Goal: Share content: Share content

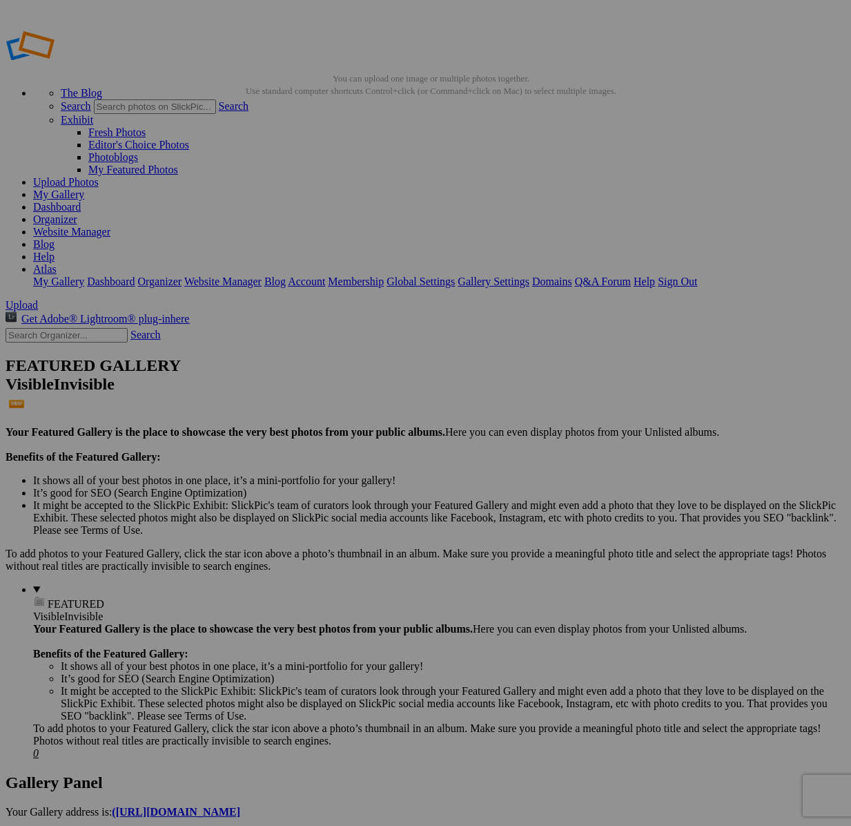
scroll to position [4088, 0]
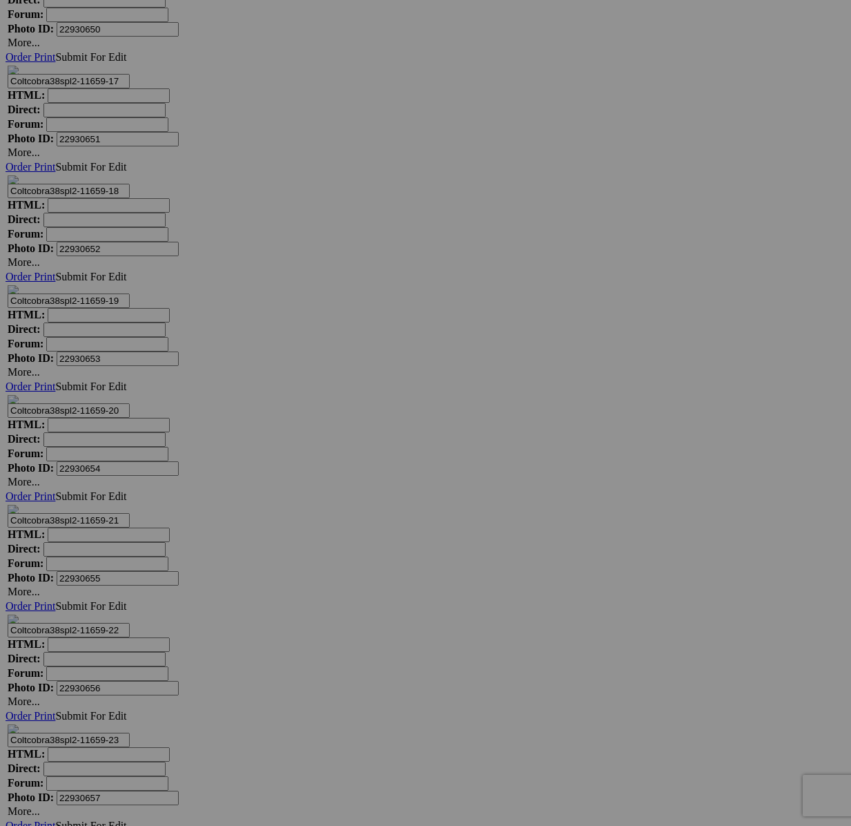
scroll to position [10264, 0]
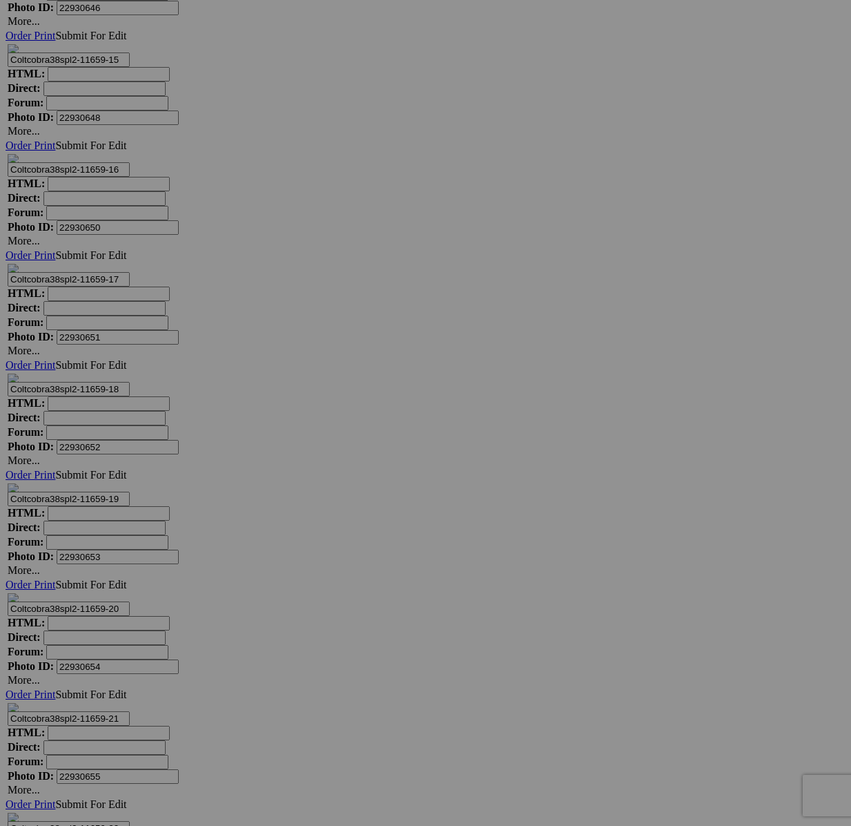
drag, startPoint x: 349, startPoint y: 247, endPoint x: 391, endPoint y: 259, distance: 44.4
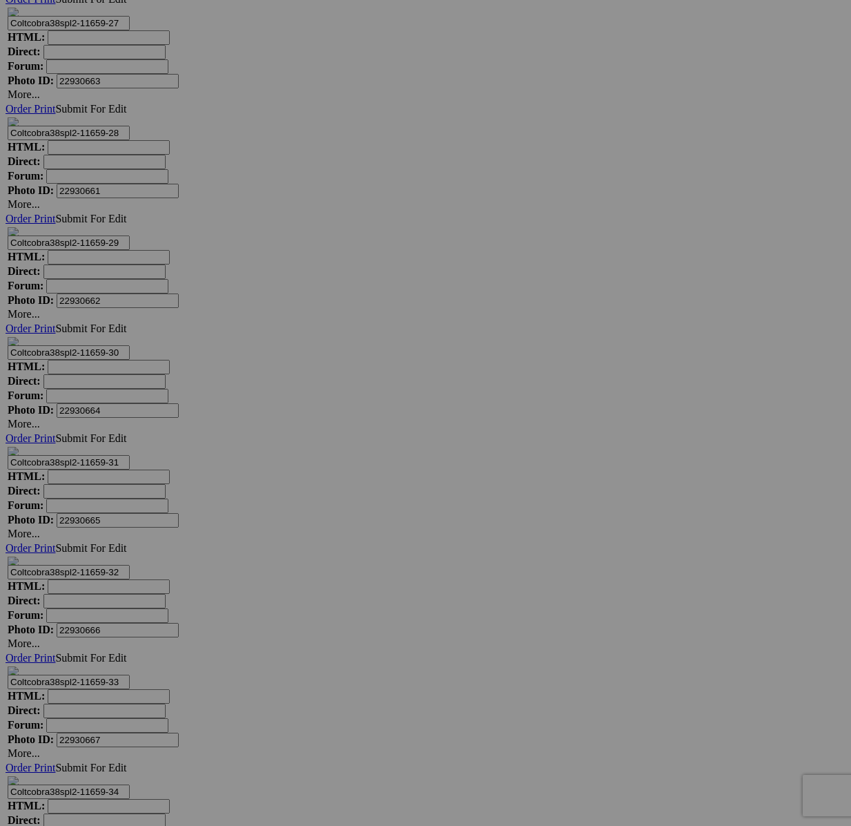
scroll to position [11618, 0]
drag, startPoint x: 216, startPoint y: 299, endPoint x: 313, endPoint y: 328, distance: 100.9
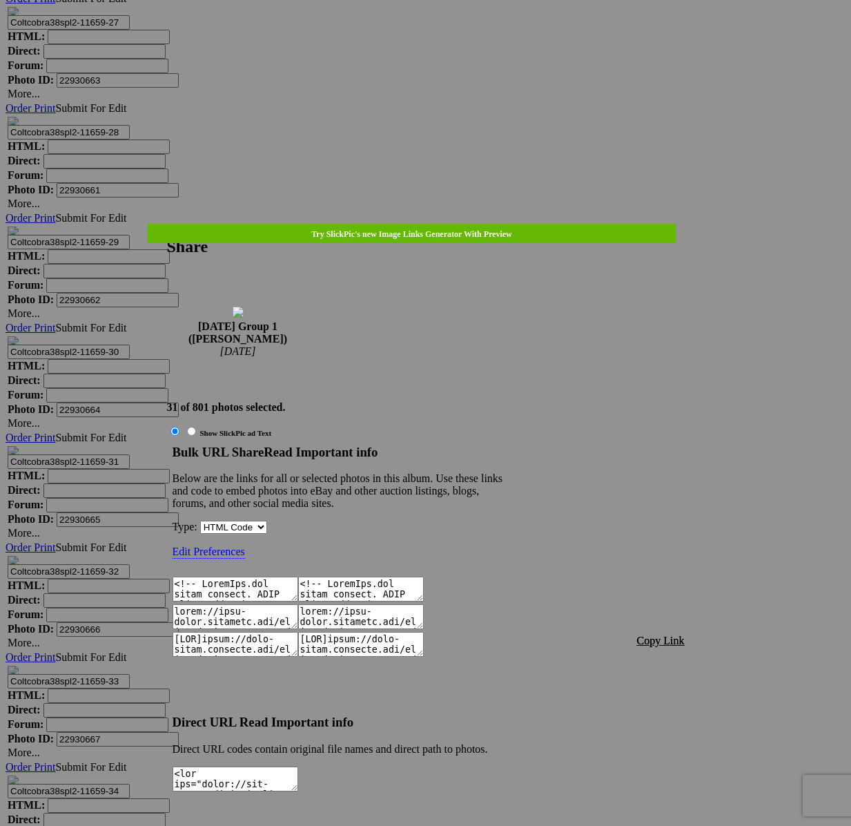
click at [677, 634] on span "Copy Link" at bounding box center [661, 640] width 48 height 12
click at [435, 42] on div at bounding box center [425, 413] width 851 height 826
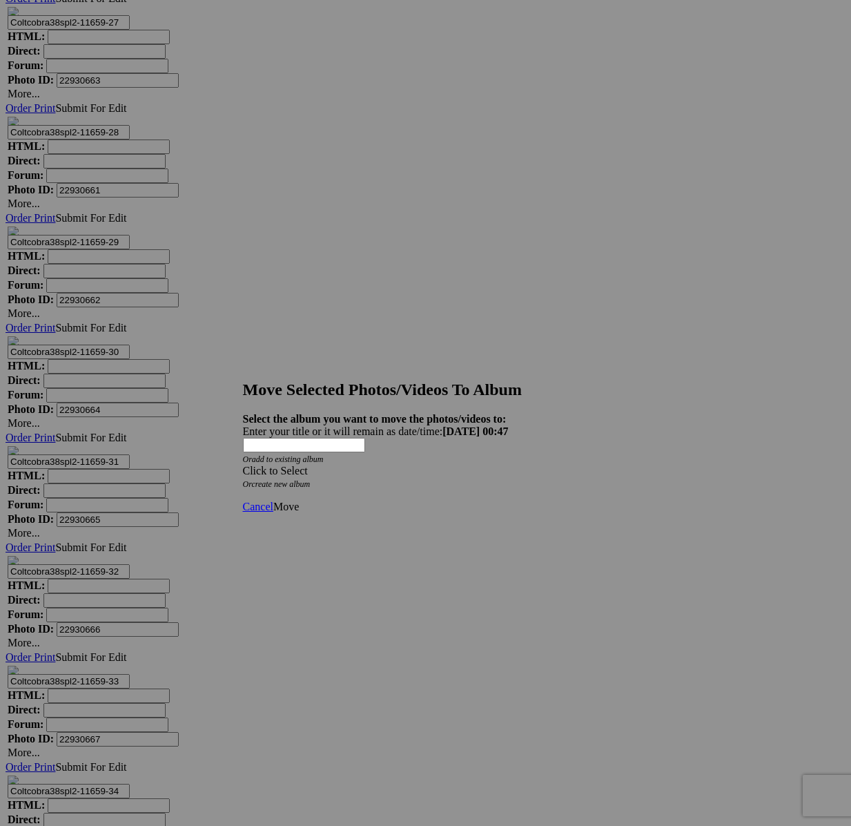
click at [495, 465] on div "Click to Select" at bounding box center [426, 471] width 366 height 12
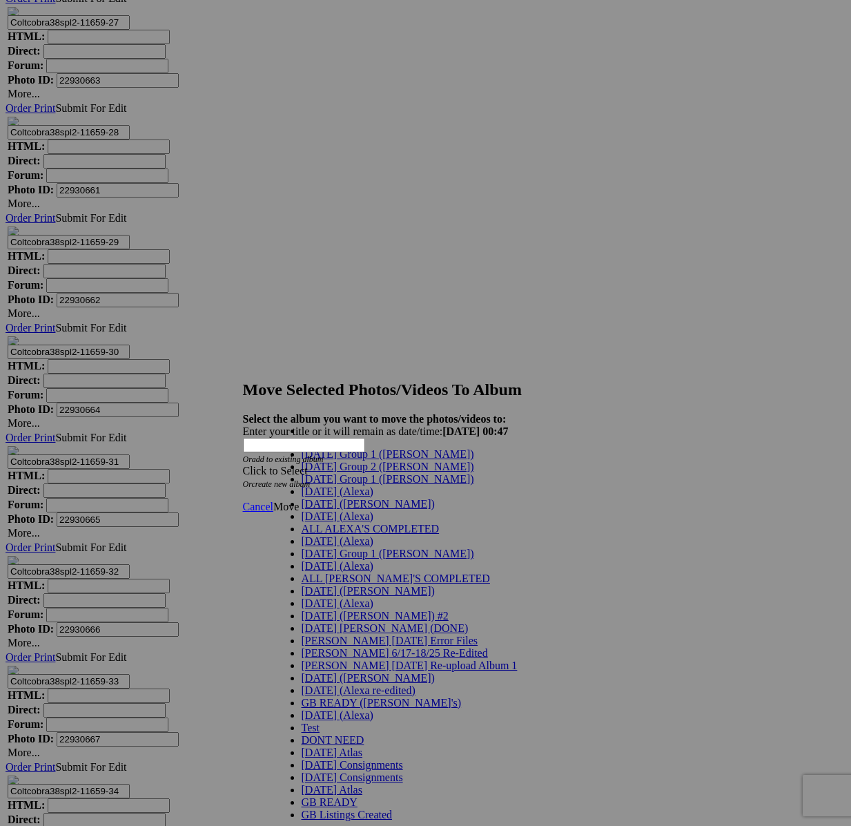
click at [324, 485] on span "[DATE] Group 1 ([PERSON_NAME])" at bounding box center [388, 479] width 173 height 12
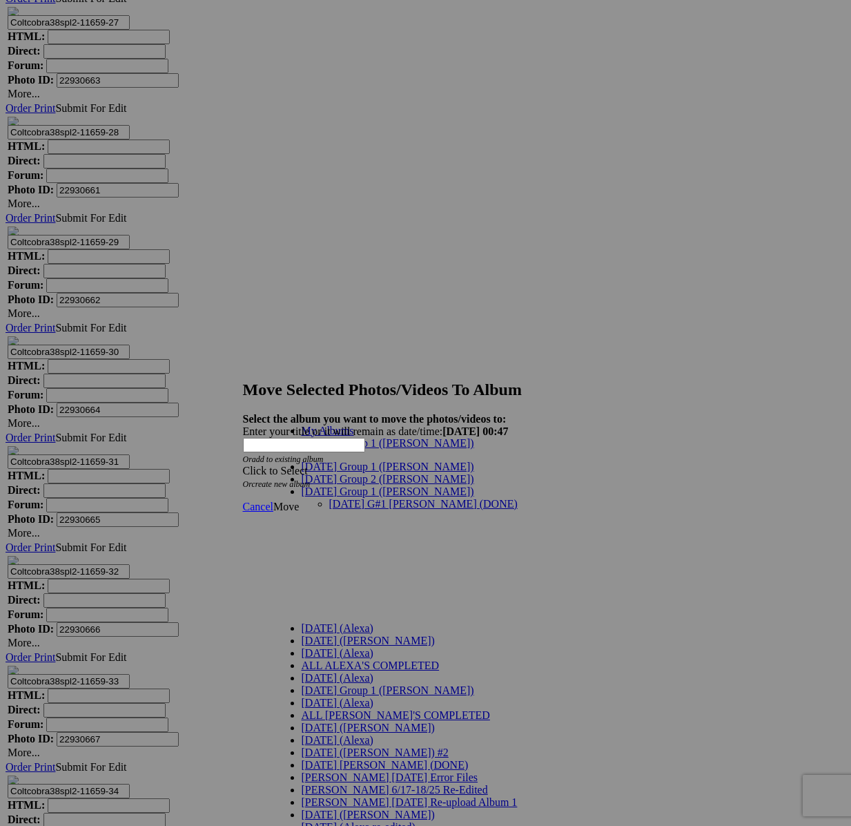
click at [299, 500] on span "Move" at bounding box center [286, 506] width 26 height 12
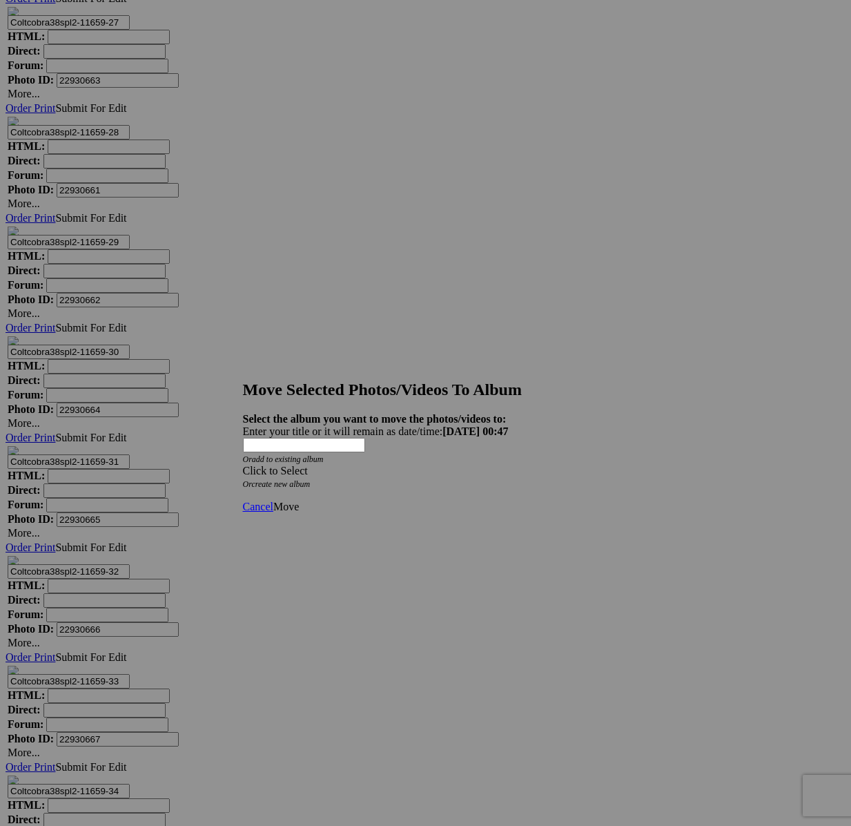
click at [243, 465] on span at bounding box center [243, 471] width 0 height 12
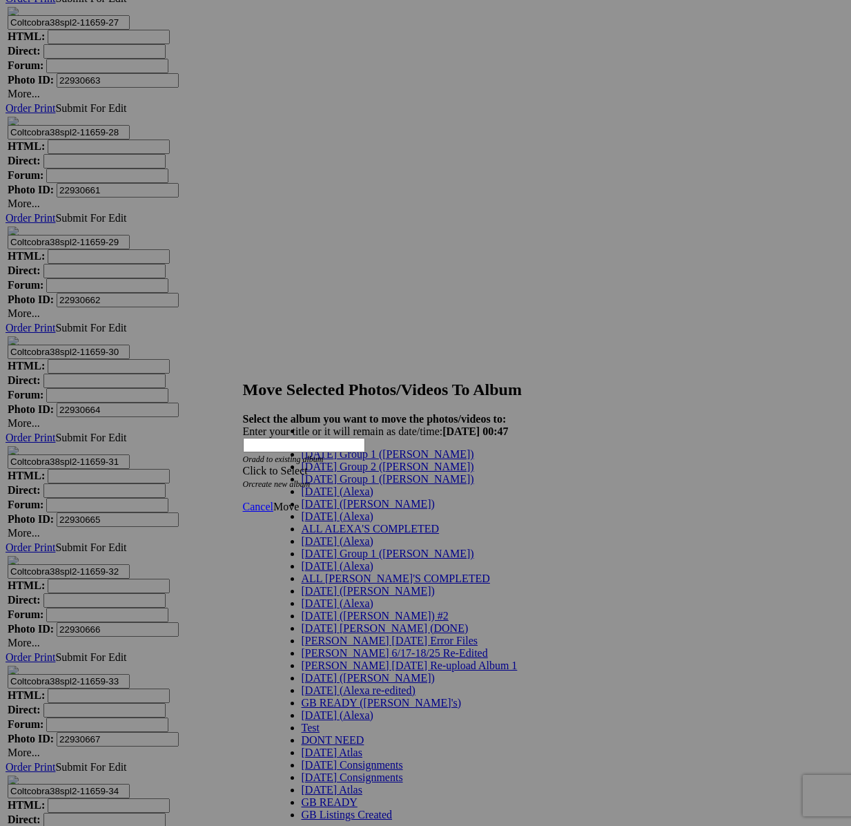
click at [369, 485] on link "[DATE] Group 1 ([PERSON_NAME])" at bounding box center [388, 479] width 173 height 12
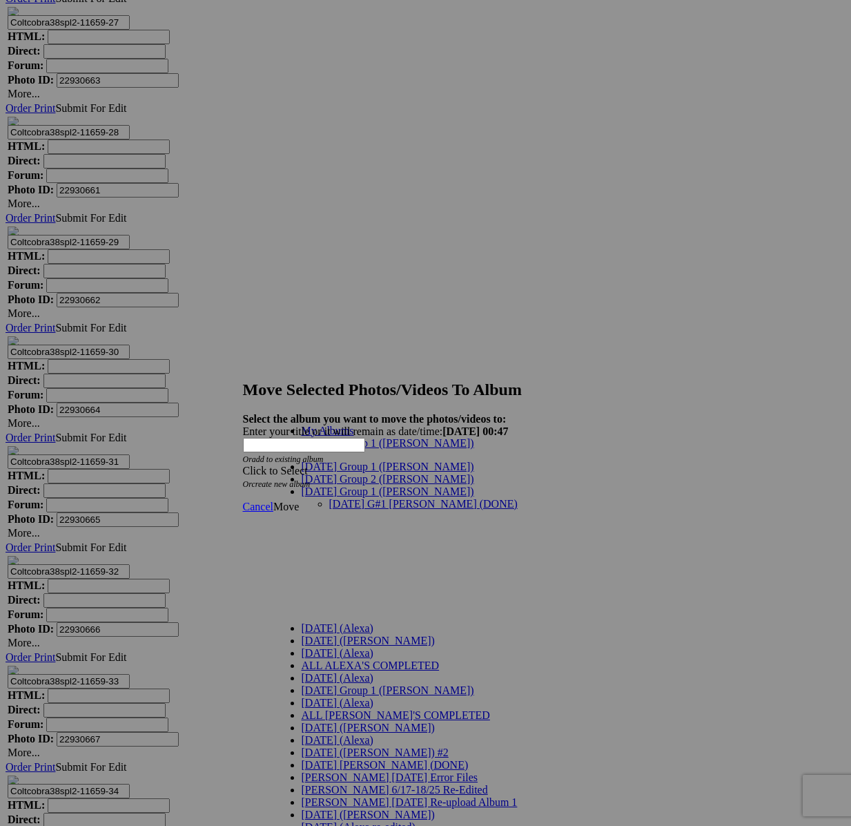
click at [369, 498] on link "[DATE] G#1 [PERSON_NAME] (DONE)" at bounding box center [423, 504] width 188 height 12
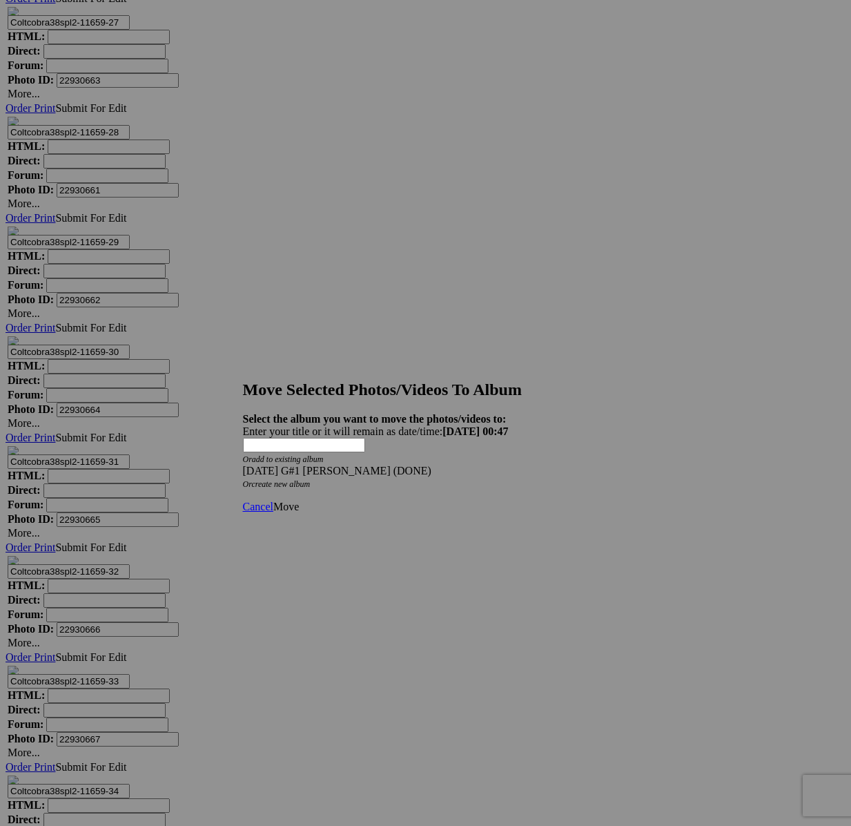
click at [299, 500] on link "Move" at bounding box center [286, 506] width 26 height 12
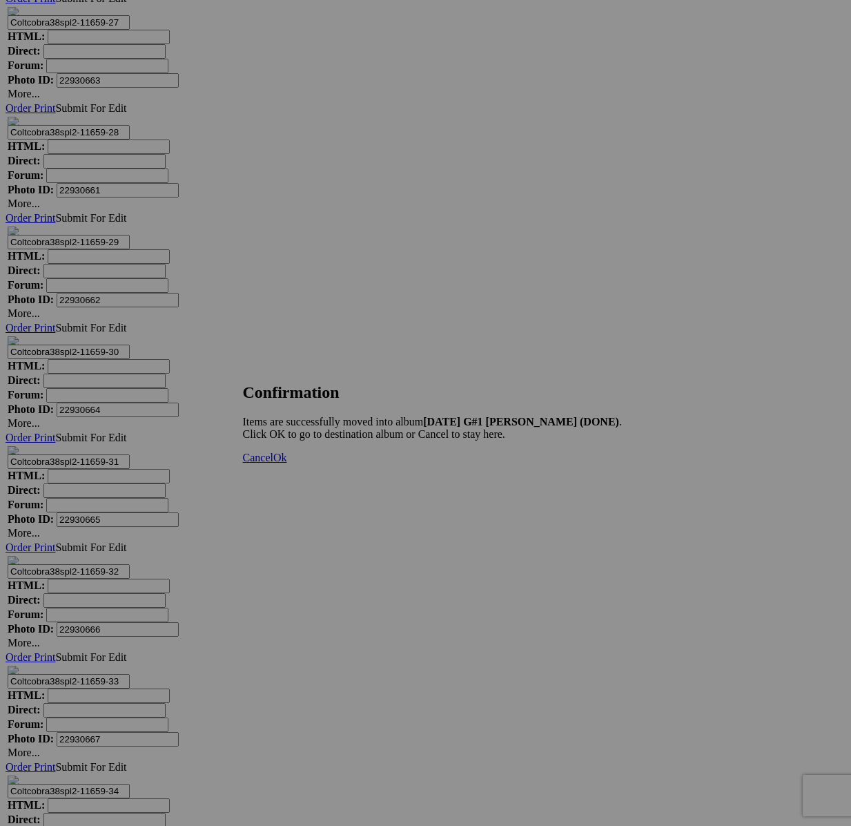
click at [273, 463] on span "Cancel" at bounding box center [258, 457] width 30 height 12
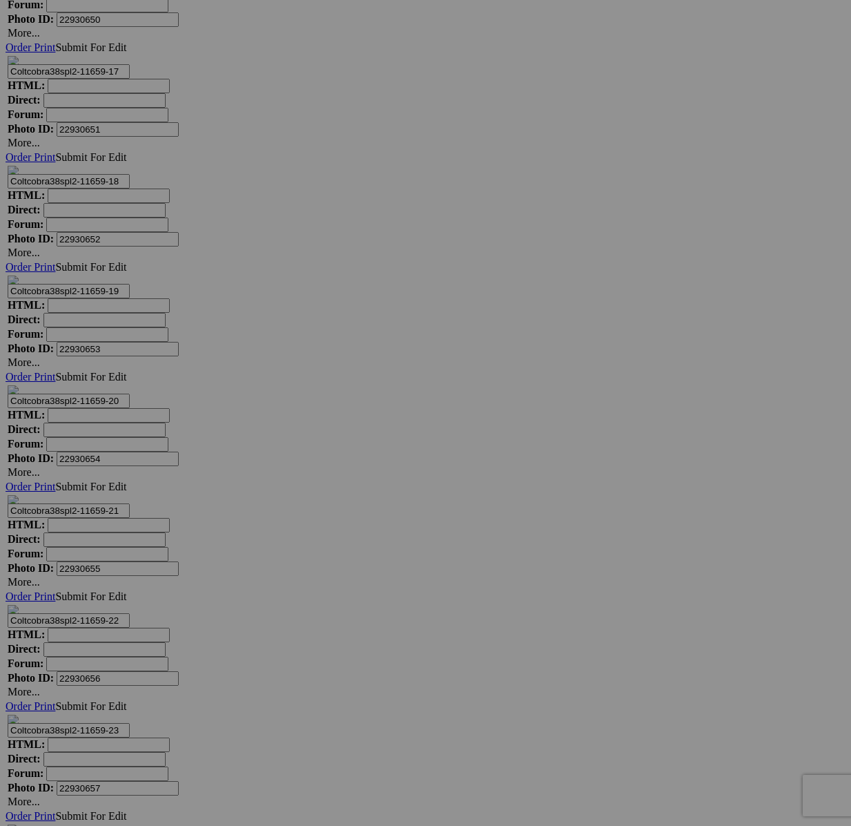
scroll to position [10467, 0]
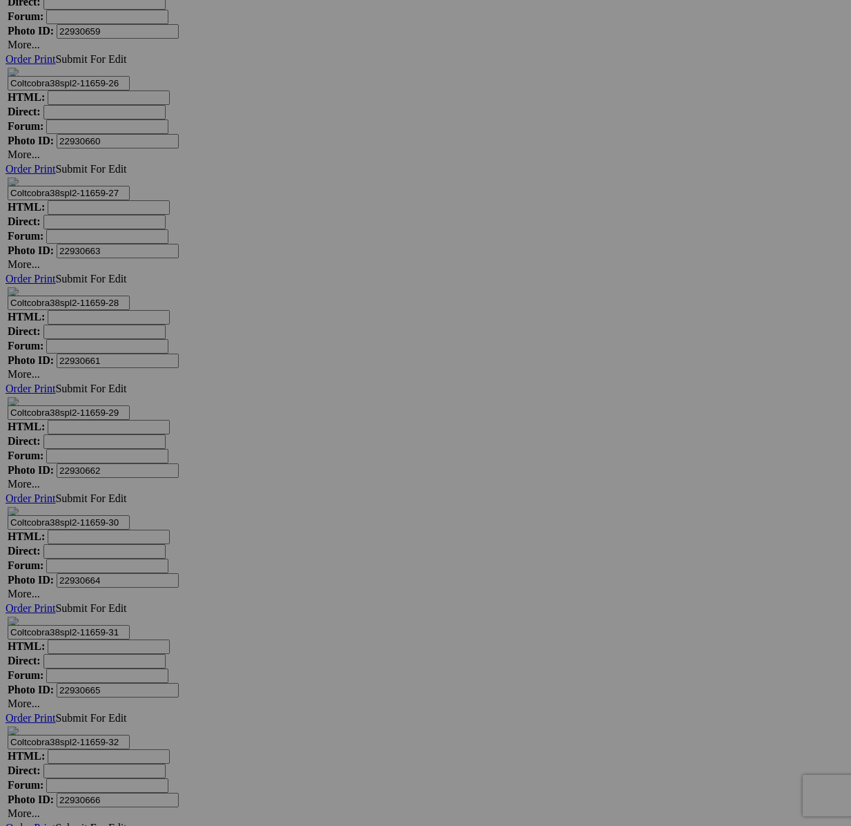
scroll to position [11441, 0]
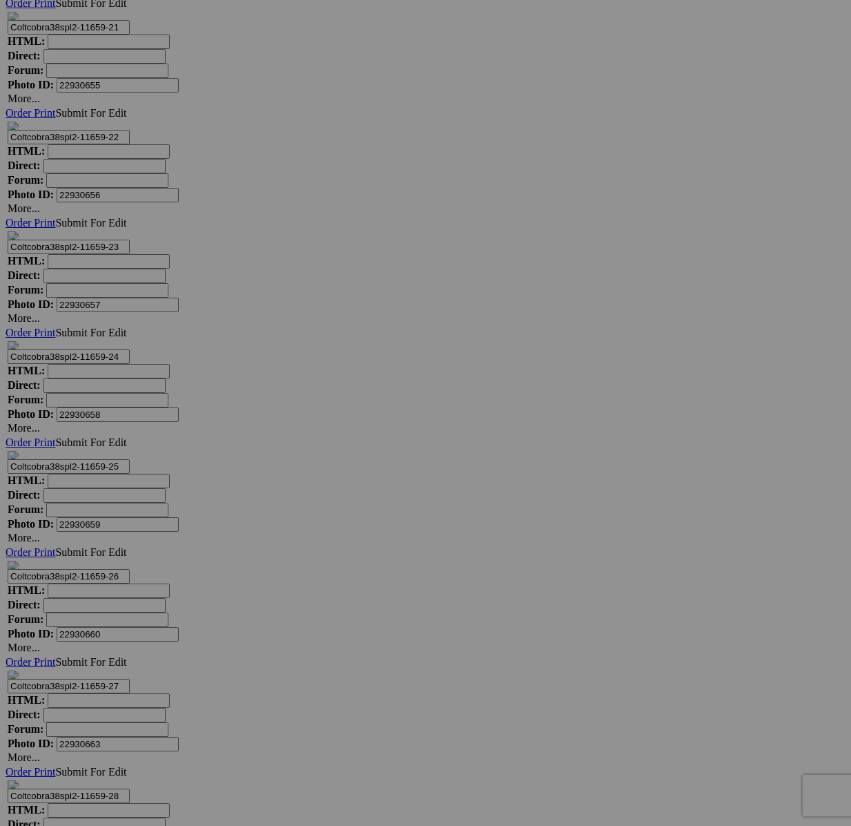
scroll to position [10953, 0]
type textarea "<!-- SlickPic.com image hosting. HTML Bulk Share code Starts Here --> <div styl…"
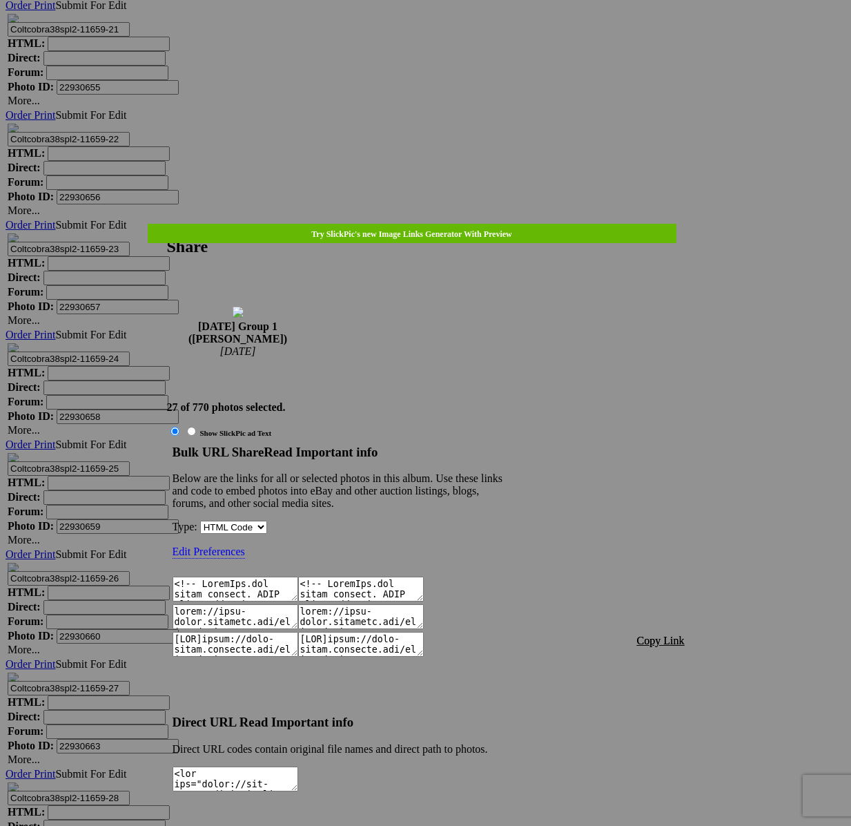
click at [656, 634] on span "Copy Link" at bounding box center [661, 640] width 48 height 12
click at [448, 34] on div at bounding box center [425, 413] width 851 height 826
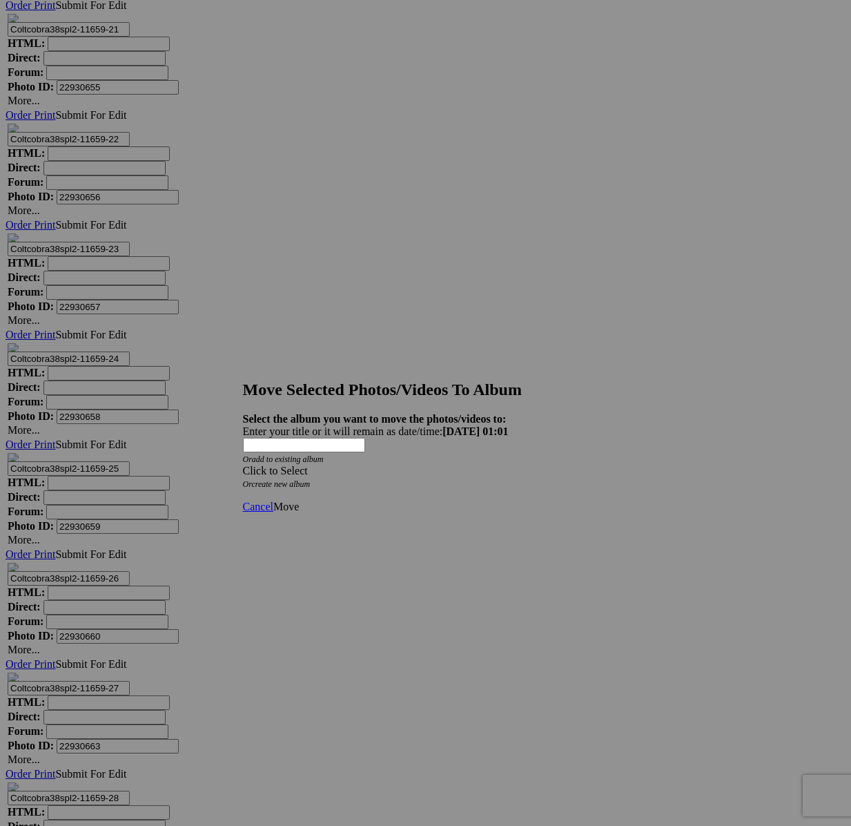
drag, startPoint x: 481, startPoint y: 422, endPoint x: 451, endPoint y: 440, distance: 34.9
click at [481, 465] on div "Click to Select" at bounding box center [426, 471] width 366 height 12
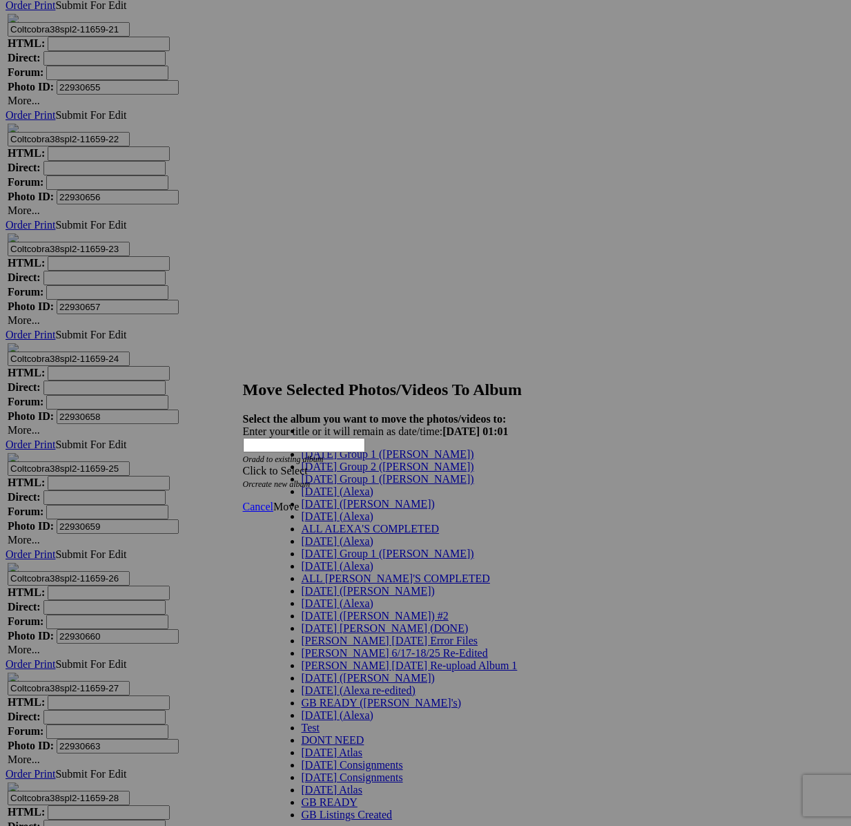
click at [372, 485] on link "[DATE] Group 1 ([PERSON_NAME])" at bounding box center [388, 479] width 173 height 12
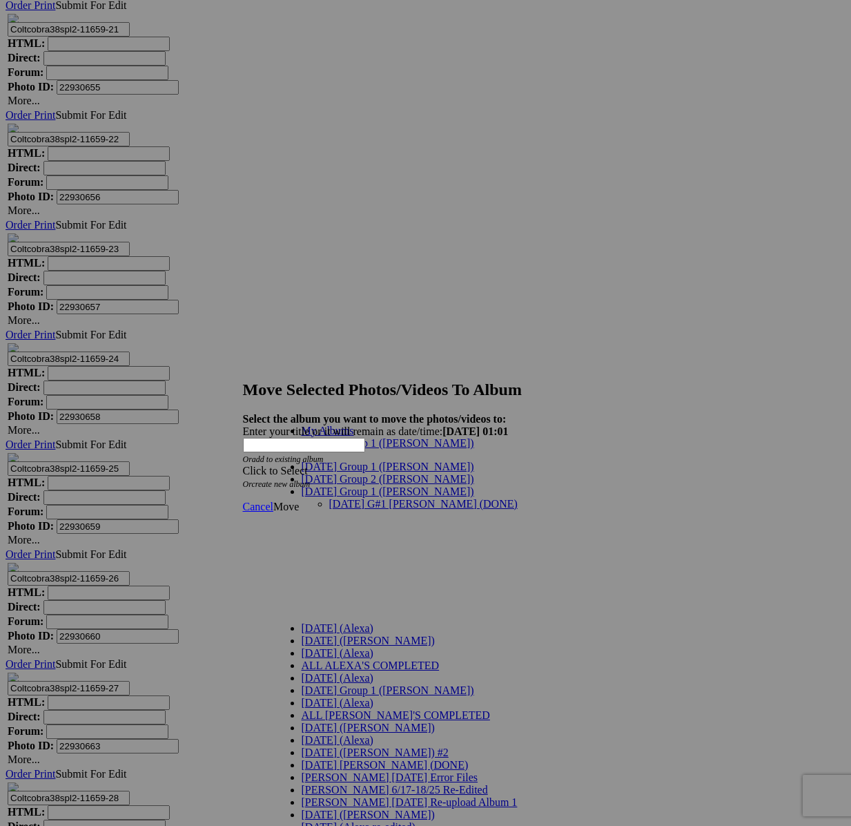
click at [350, 498] on link "[DATE] G#1 [PERSON_NAME] (DONE)" at bounding box center [423, 504] width 188 height 12
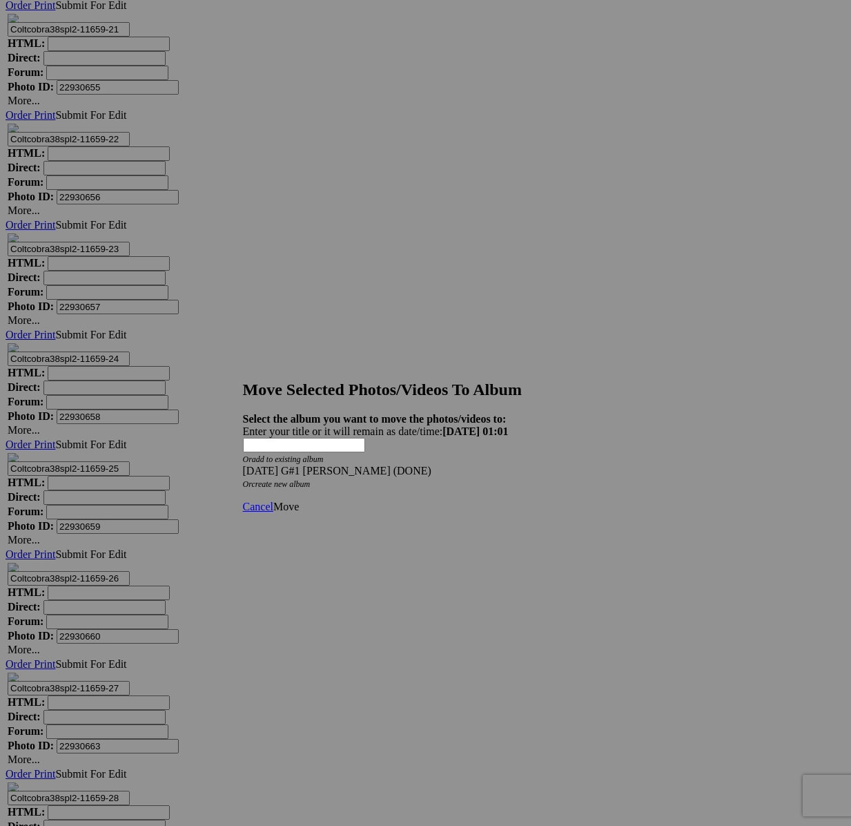
click at [299, 500] on span "Move" at bounding box center [286, 506] width 26 height 12
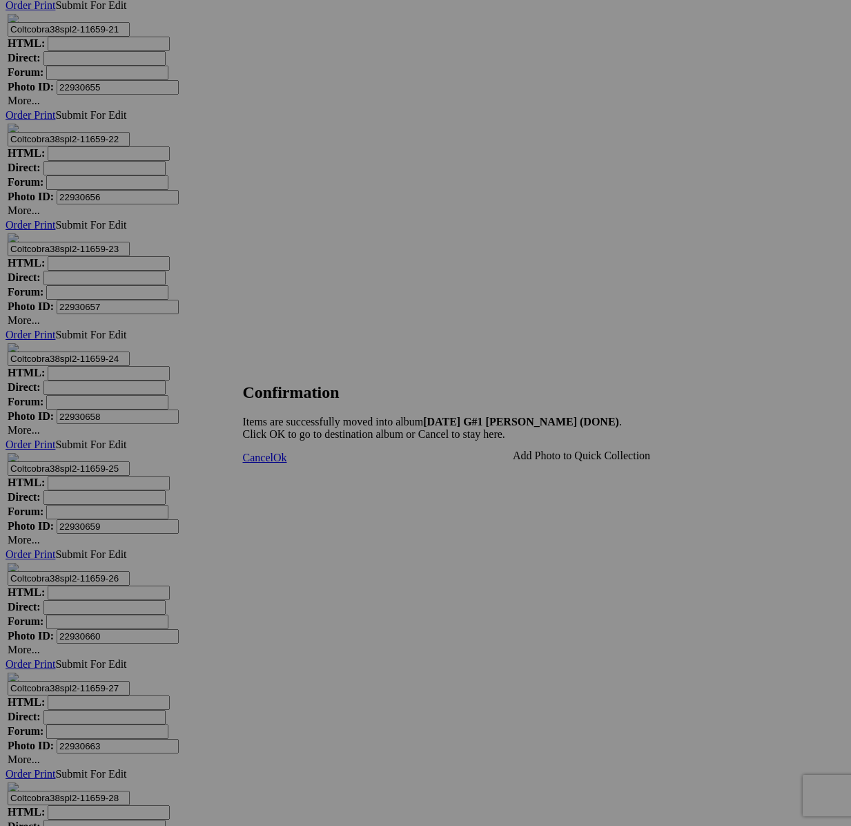
click at [273, 463] on span "Cancel" at bounding box center [258, 457] width 30 height 12
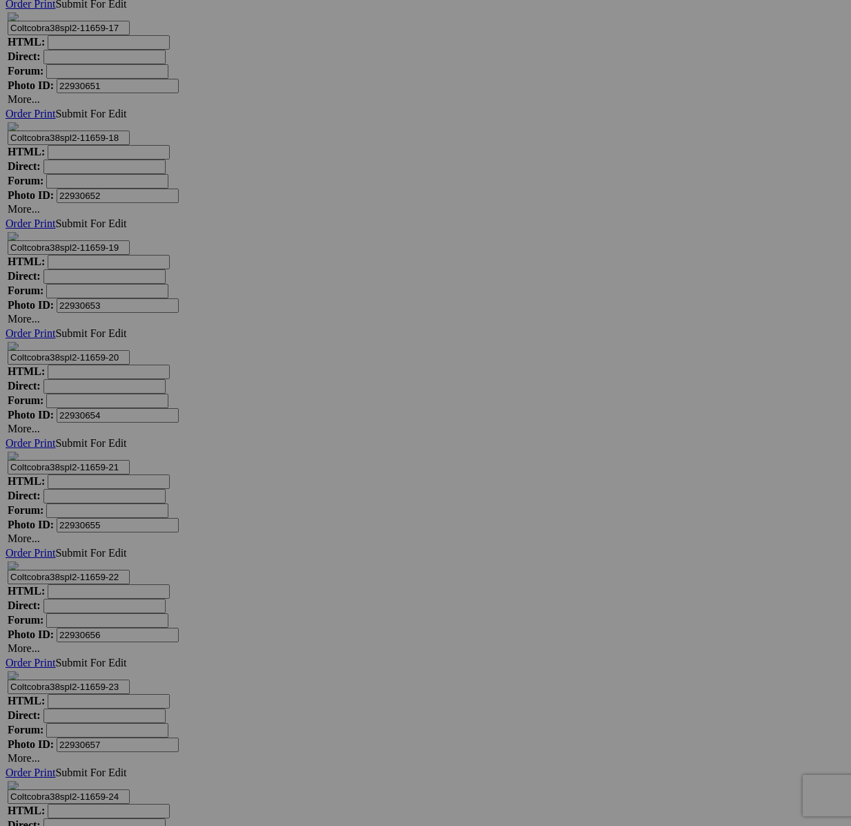
scroll to position [10639, 0]
